Goal: Complete application form

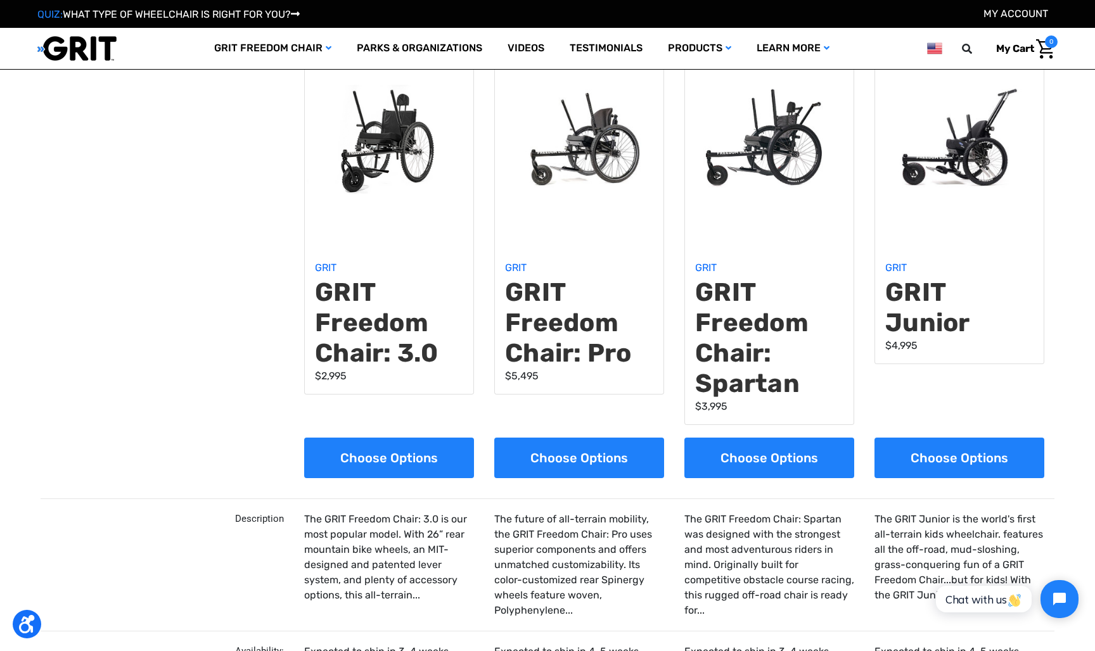
scroll to position [100, 0]
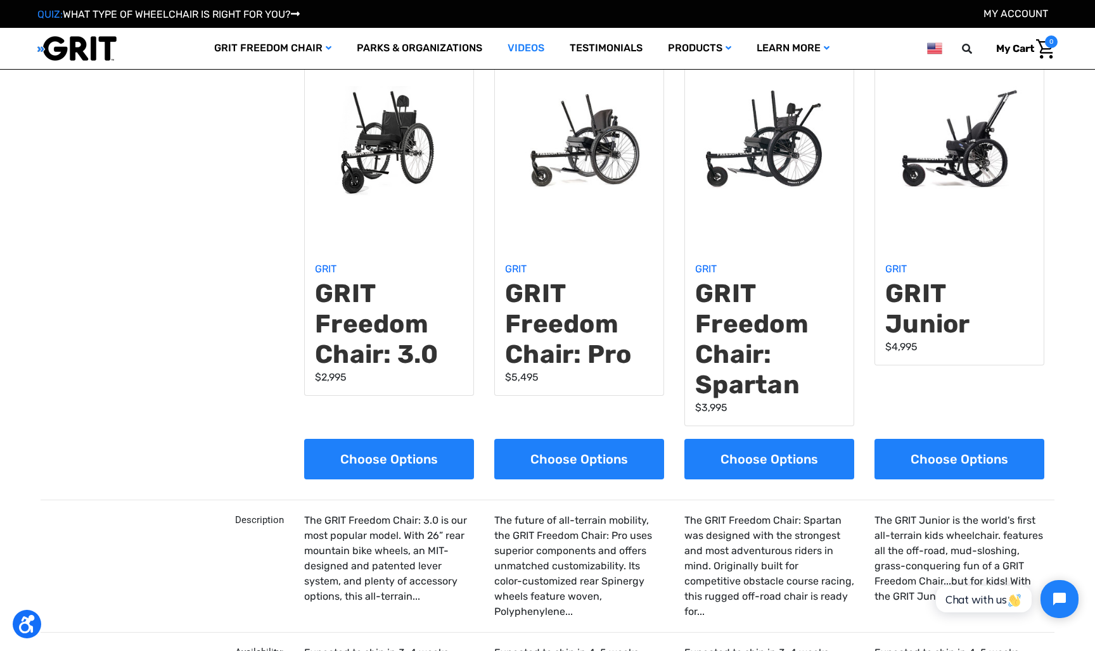
click at [431, 45] on link "Videos" at bounding box center [526, 48] width 62 height 41
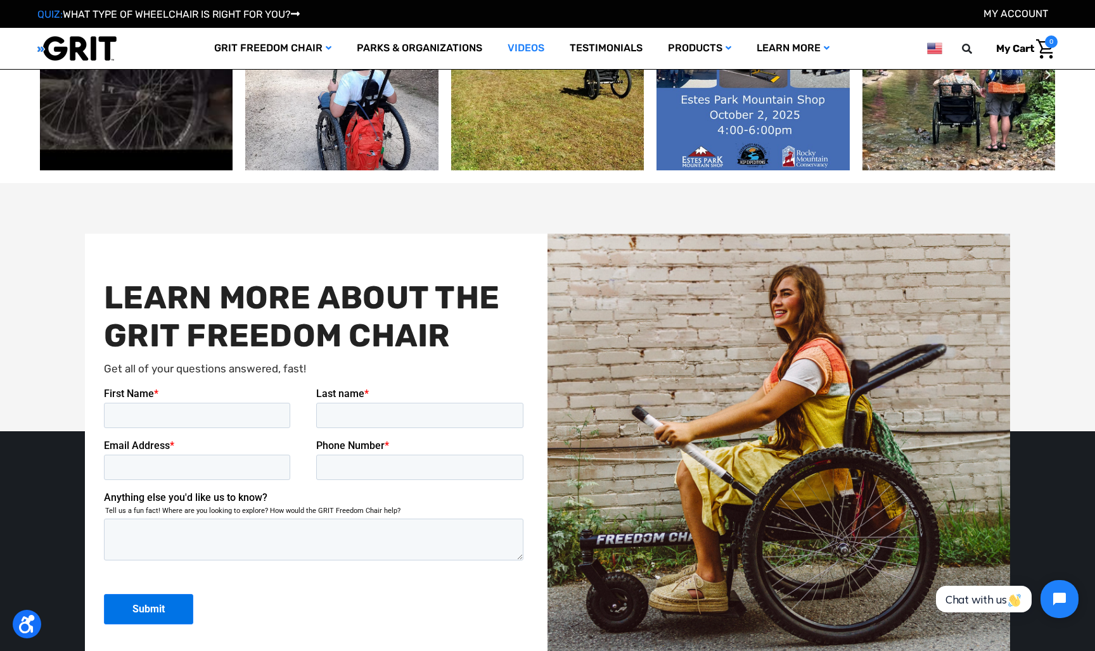
scroll to position [1733, 0]
type input "[PERSON_NAME]"
type input "[EMAIL_ADDRESS][DOMAIN_NAME]"
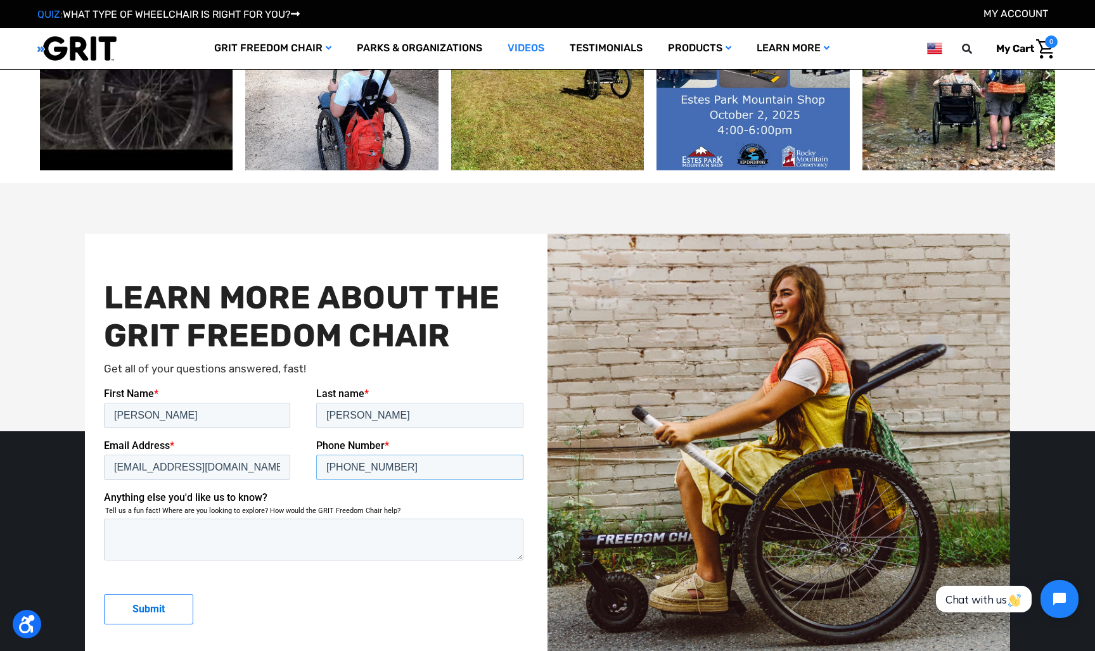
type input "[PHONE_NUMBER]"
click at [139, 608] on input "Submit" at bounding box center [148, 609] width 89 height 30
